Goal: Use online tool/utility: Utilize a website feature to perform a specific function

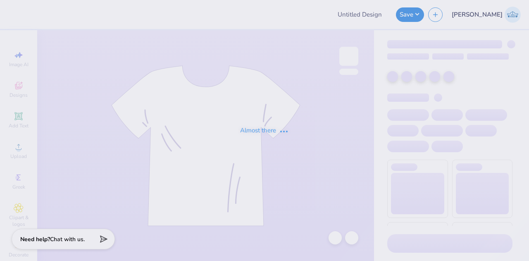
type input "Bid Day Tanks"
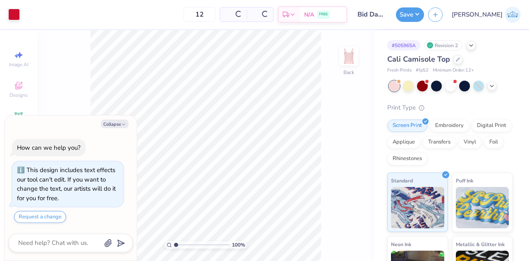
scroll to position [24, 0]
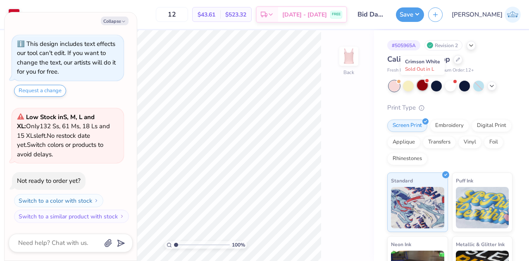
click at [424, 88] on div at bounding box center [422, 85] width 11 height 11
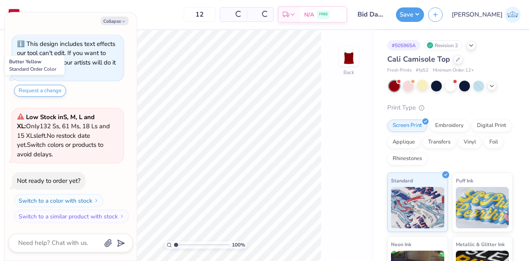
scroll to position [150, 0]
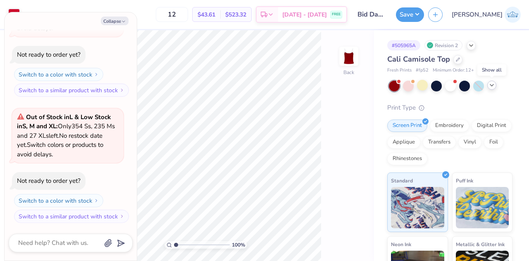
click at [495, 84] on div at bounding box center [492, 85] width 9 height 9
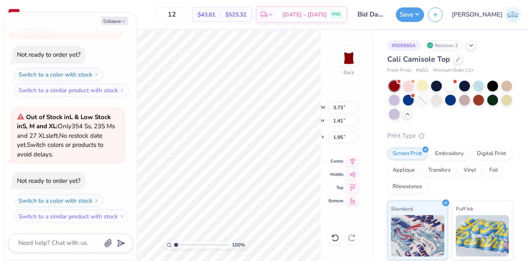
type textarea "x"
type input "0.22"
type input "0.27"
type input "3.51"
type textarea "x"
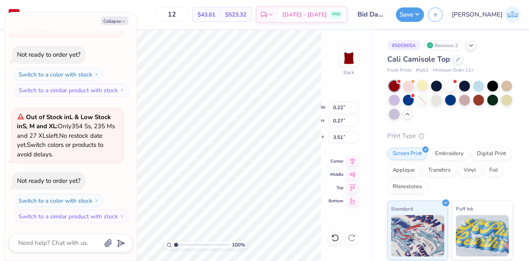
type input "3.50"
type textarea "x"
type input "0.21"
type input "0.28"
type input "3.51"
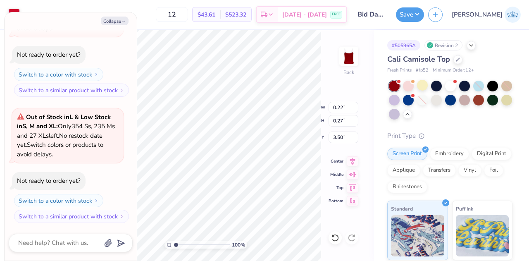
type textarea "x"
